Goal: Task Accomplishment & Management: Use online tool/utility

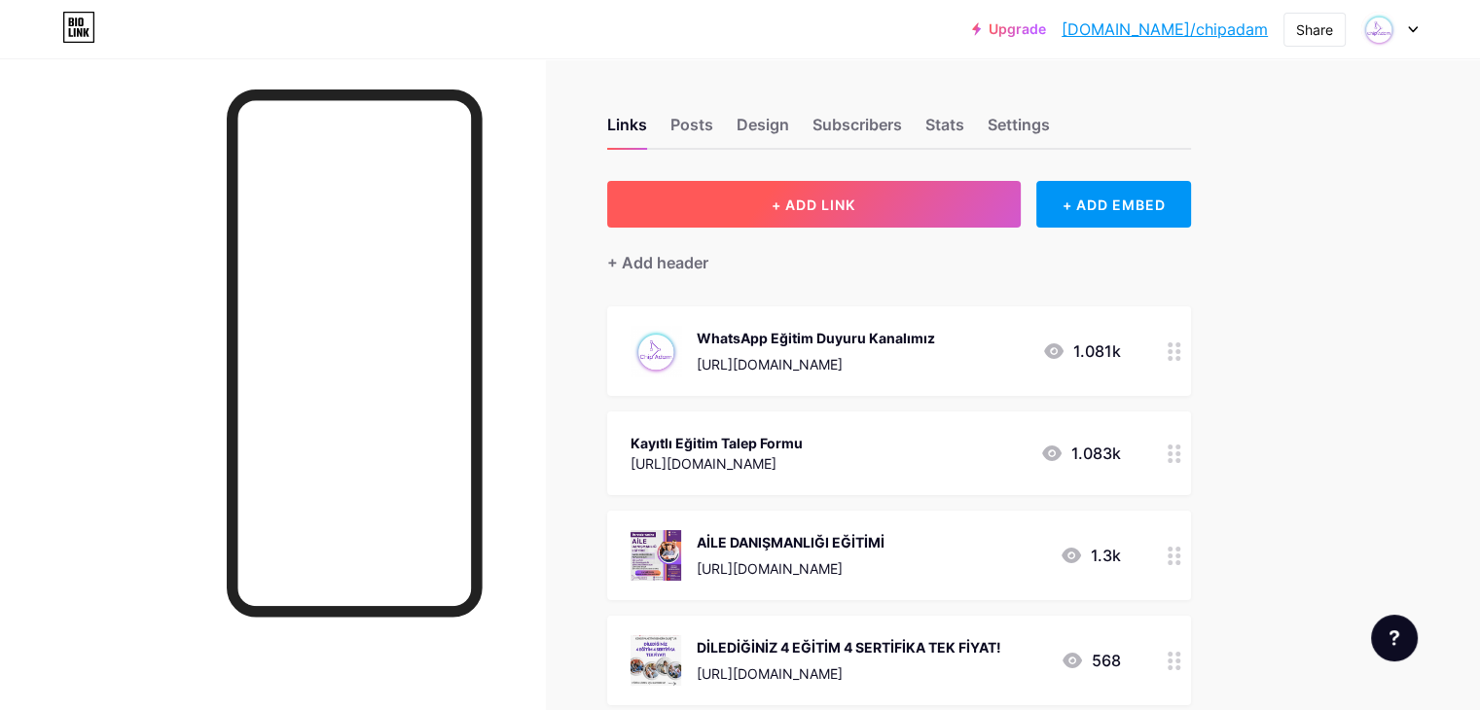
click at [883, 225] on button "+ ADD LINK" at bounding box center [814, 204] width 414 height 47
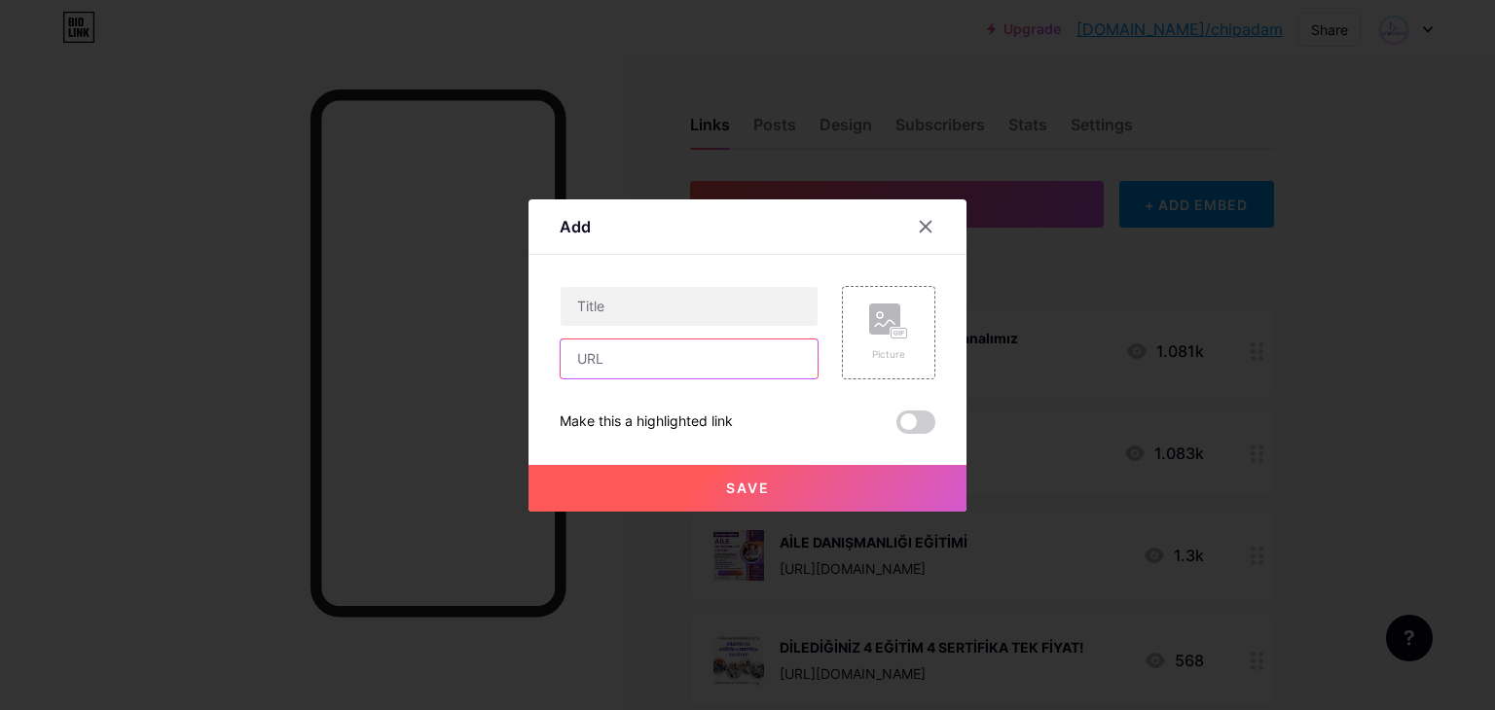
click at [672, 371] on input "text" at bounding box center [689, 359] width 257 height 39
paste input "[URL][DOMAIN_NAME]"
type input "[URL][DOMAIN_NAME]"
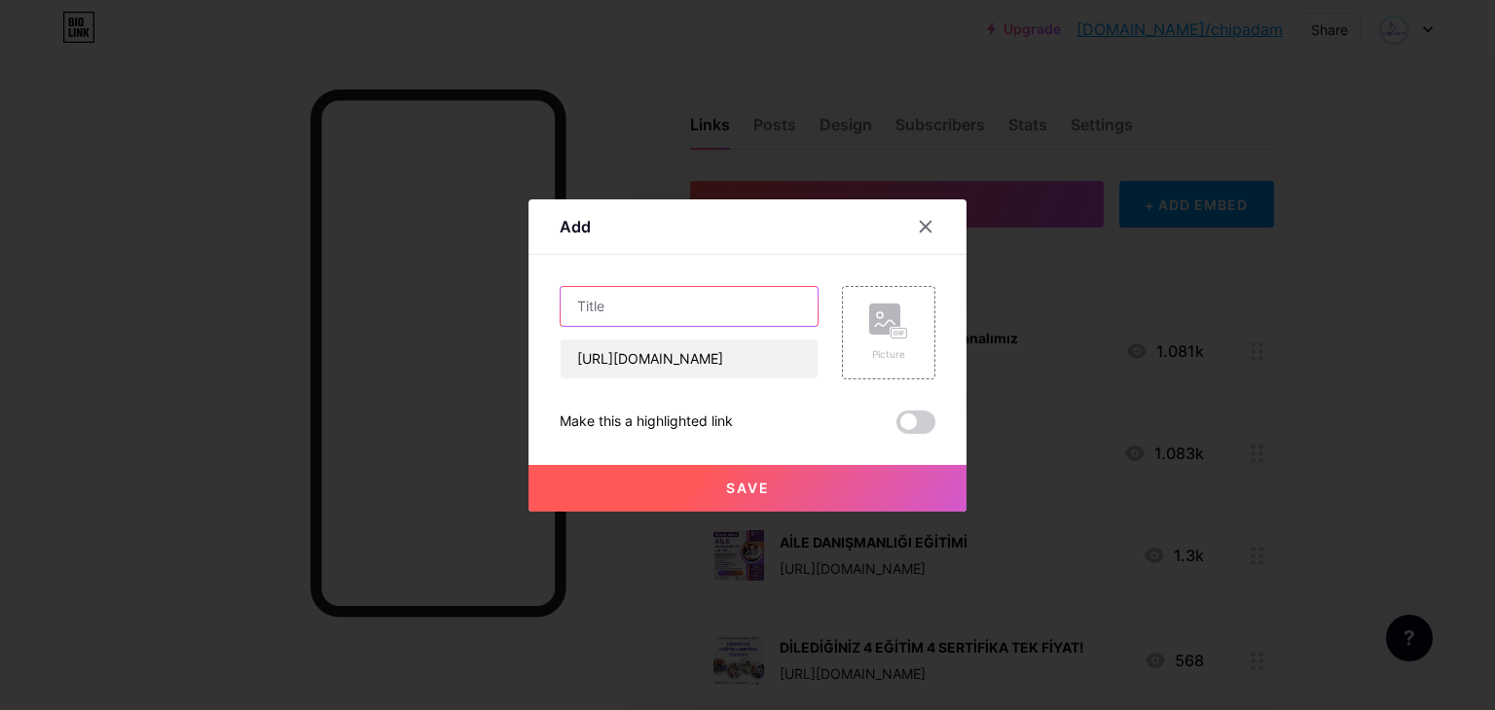
click at [631, 297] on input "text" at bounding box center [689, 306] width 257 height 39
paste input "Nesiller Arası Duygusal Miras Semineri-KASIM"
type input "Nesiller Arası Duygusal Miras Semineri-KASIM"
click at [899, 345] on div "Picture" at bounding box center [888, 333] width 39 height 58
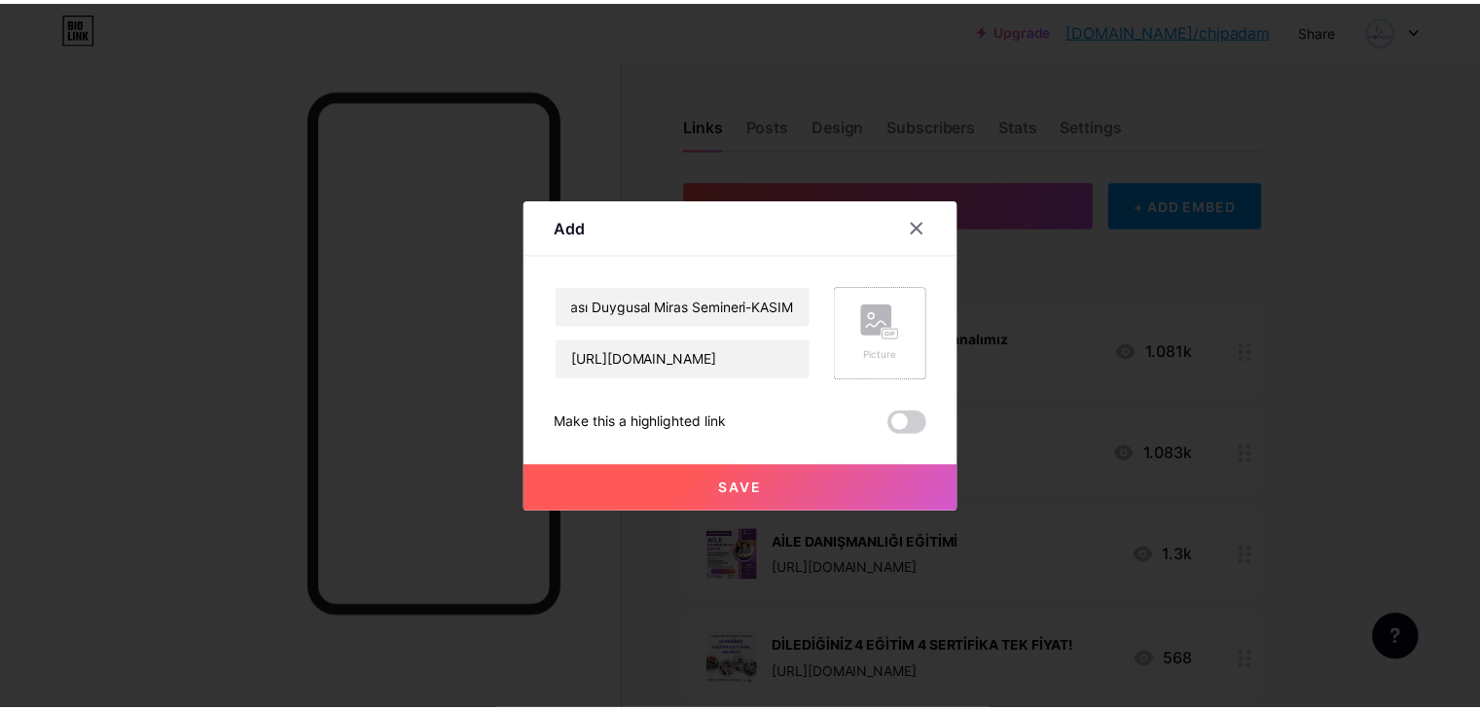
scroll to position [0, 0]
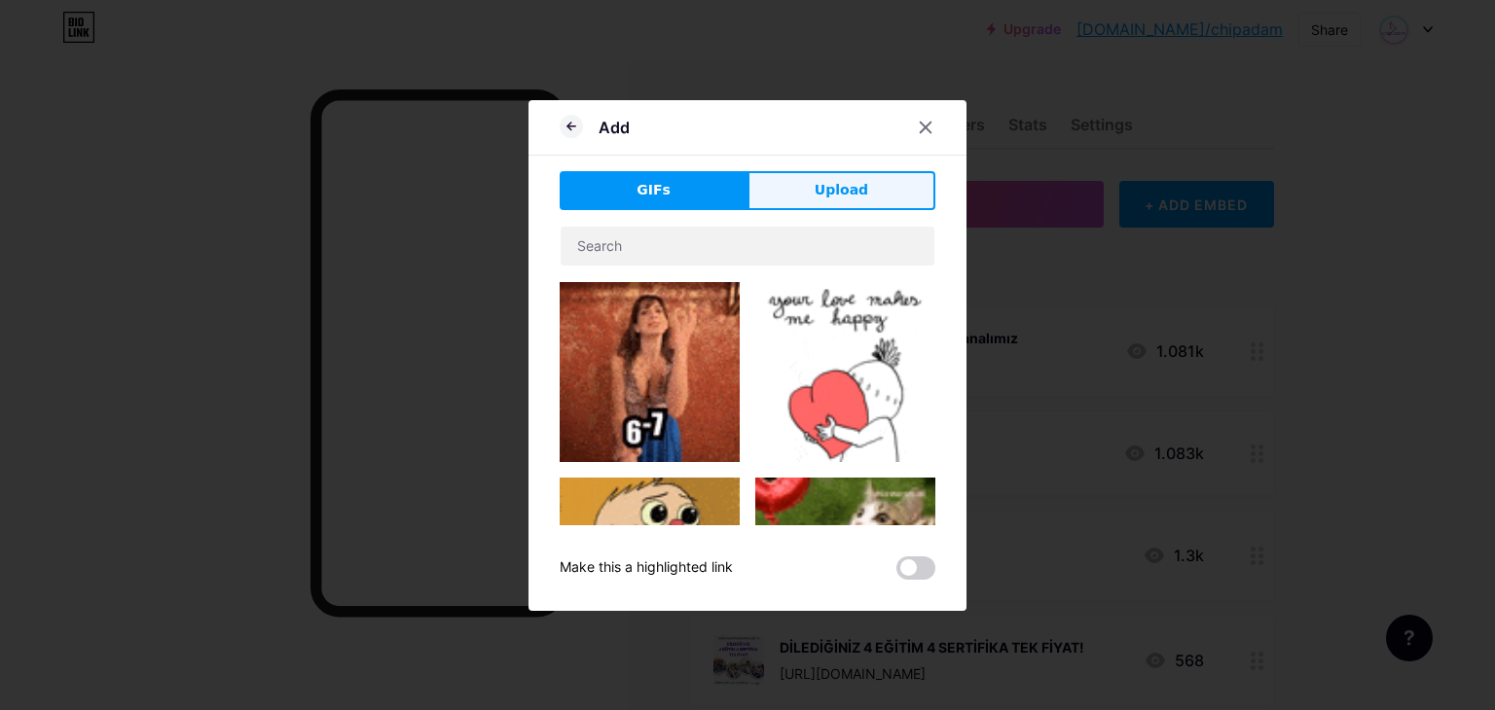
click at [880, 197] on button "Upload" at bounding box center [841, 190] width 188 height 39
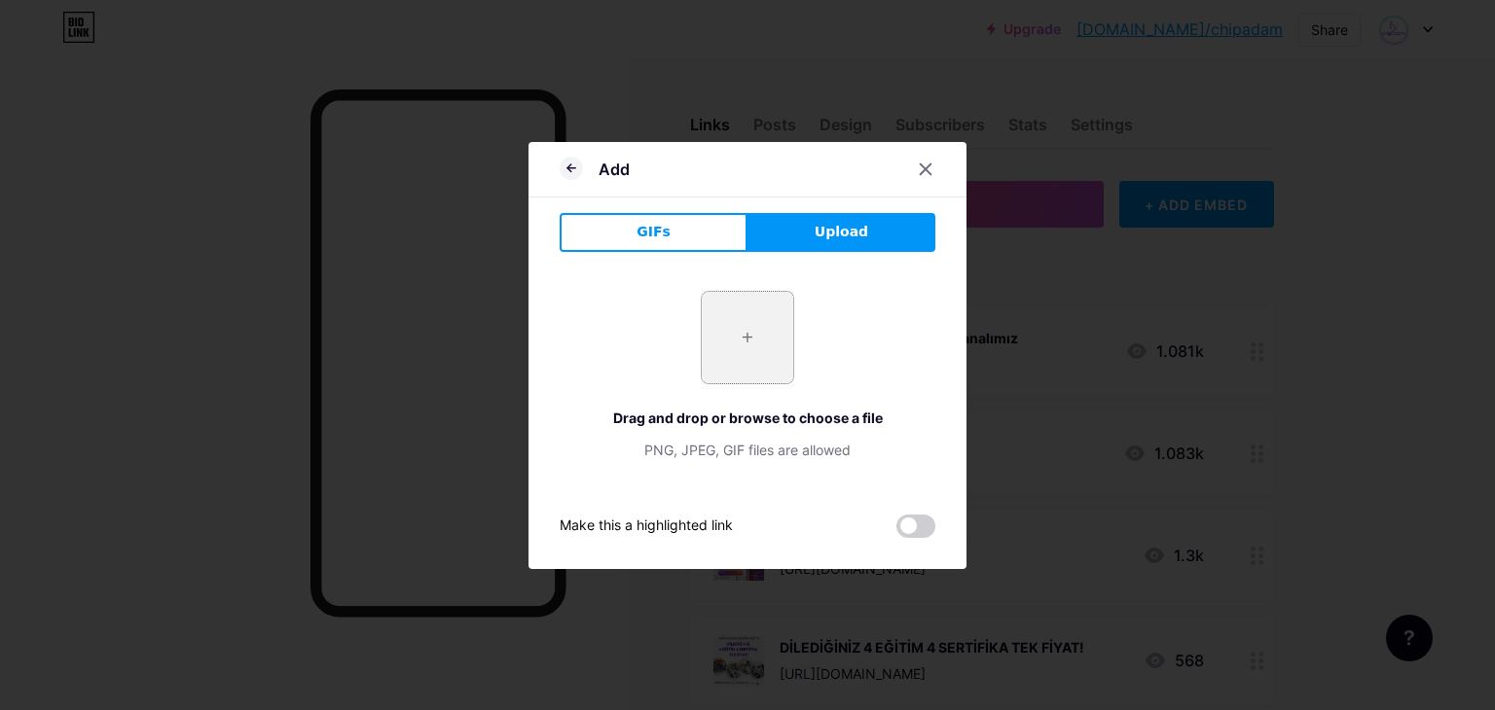
click at [760, 369] on input "file" at bounding box center [747, 337] width 91 height 91
type input "C:\fakepath\Nesİller Arası Duygusal Mİras (1).jpg"
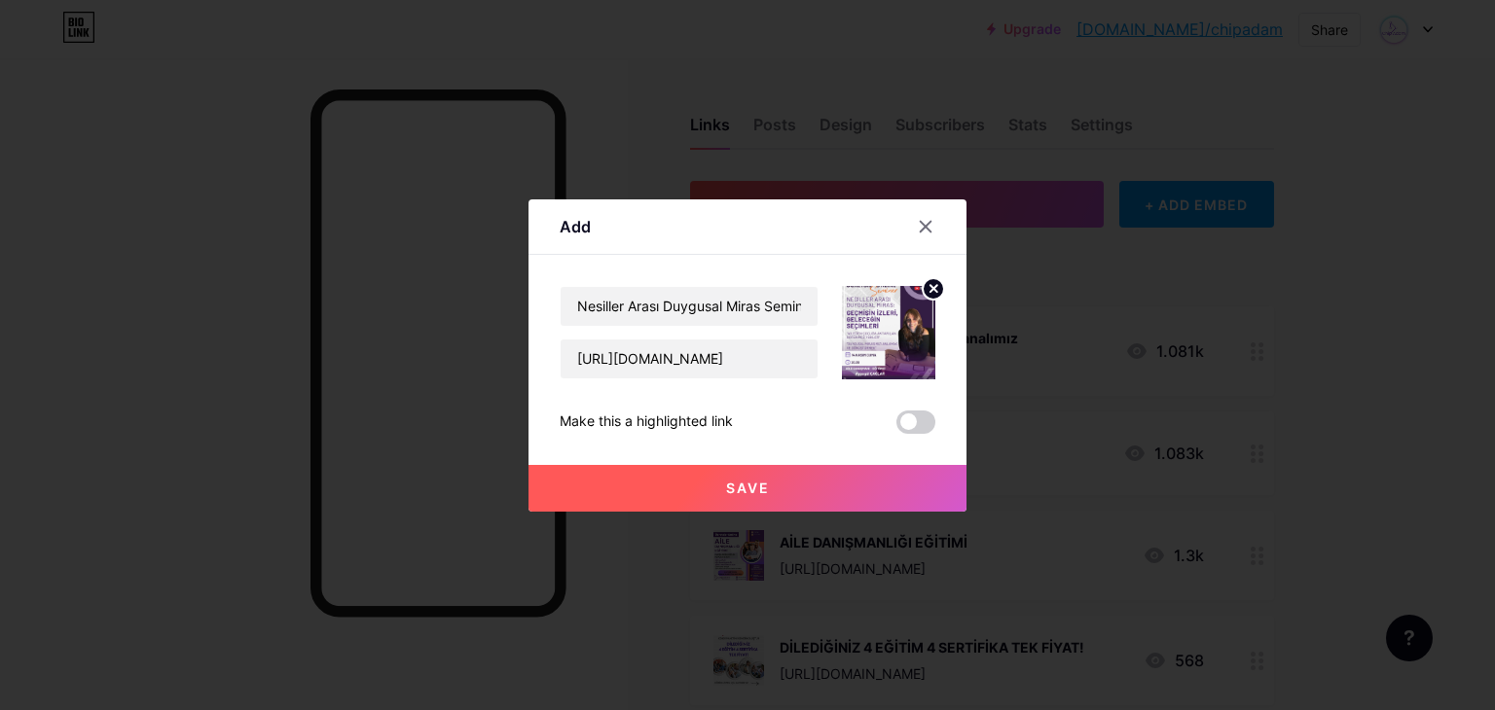
click at [790, 492] on button "Save" at bounding box center [747, 488] width 438 height 47
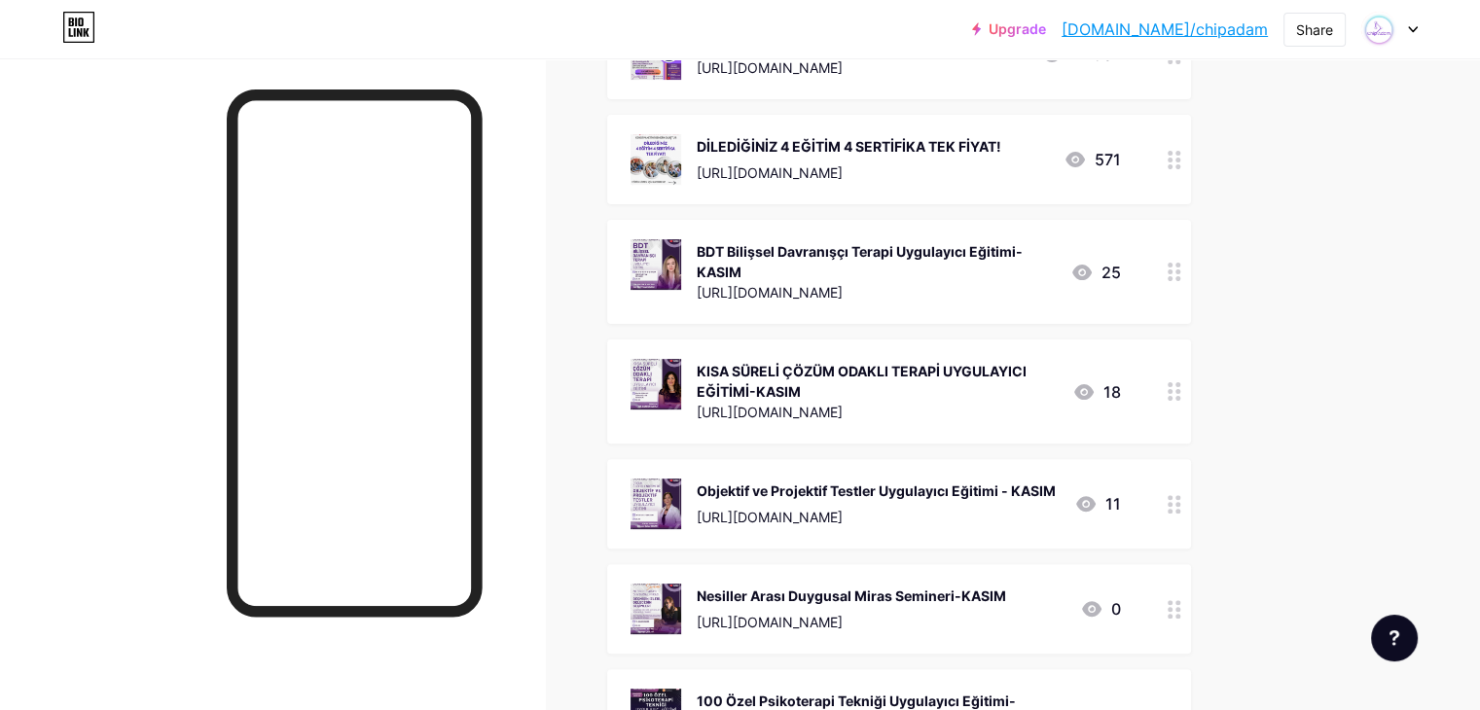
scroll to position [459, 0]
